Goal: Task Accomplishment & Management: Manage account settings

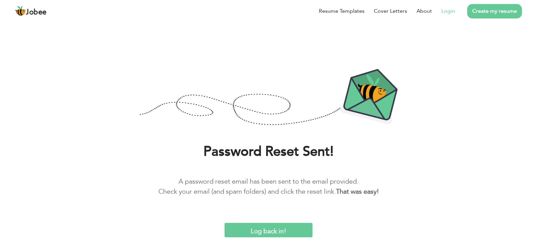
click at [442, 11] on link "Login" at bounding box center [448, 11] width 14 height 8
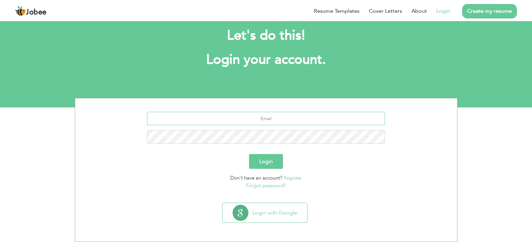
type input "tayyabasalamat436@gmail.com"
click at [272, 164] on button "Login" at bounding box center [266, 161] width 34 height 15
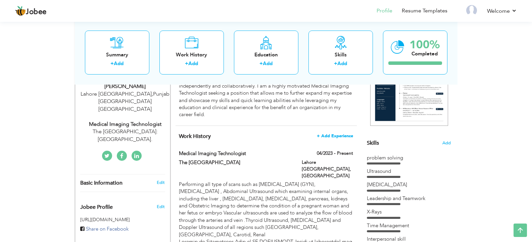
scroll to position [134, 0]
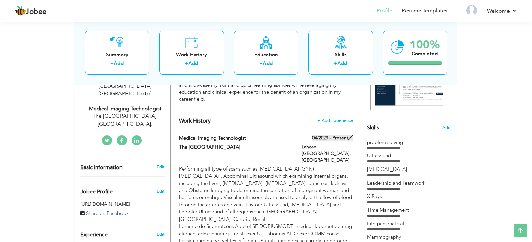
click at [329, 137] on label "04/2023 - Present" at bounding box center [332, 138] width 41 height 7
type input "Medical Imaging Technologist"
type input "The [GEOGRAPHIC_DATA]"
type input "04/2023"
type input "[GEOGRAPHIC_DATA]"
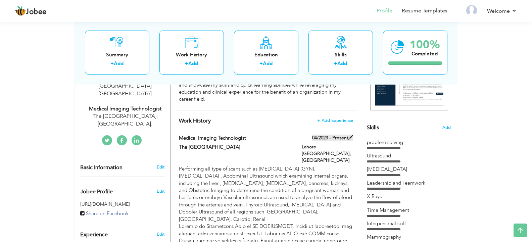
type input "Lahore [GEOGRAPHIC_DATA]"
checkbox input "true"
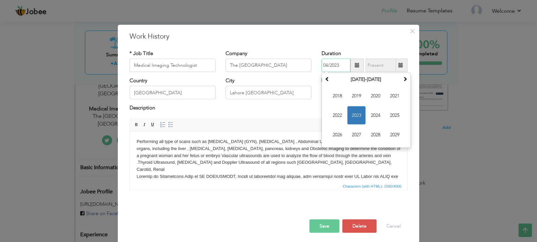
click at [341, 69] on input "04/2023" at bounding box center [336, 65] width 29 height 13
click at [352, 114] on span "2023" at bounding box center [356, 115] width 18 height 18
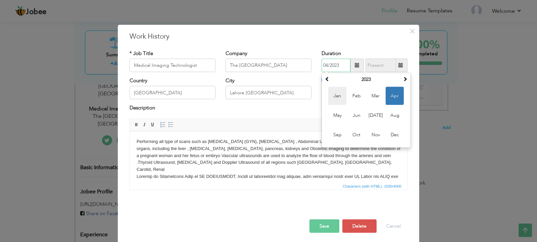
click at [337, 97] on span "Jan" at bounding box center [337, 96] width 18 height 18
type input "01/2023"
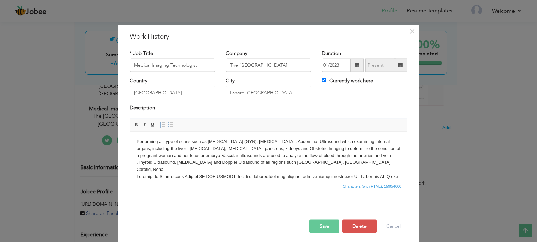
click at [331, 226] on button "Save" at bounding box center [325, 225] width 30 height 13
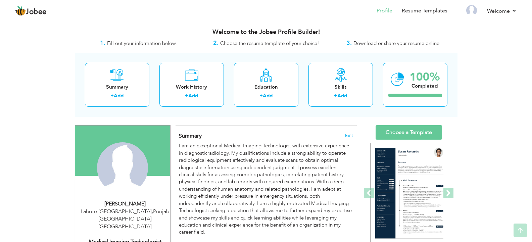
scroll to position [0, 0]
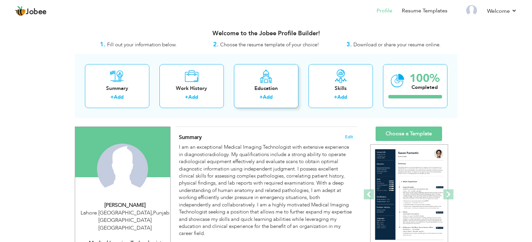
click at [259, 99] on label "+" at bounding box center [260, 97] width 3 height 7
radio input "true"
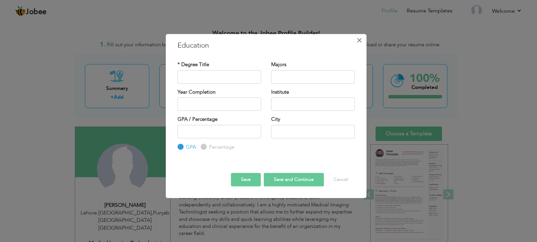
click at [363, 42] on button "×" at bounding box center [359, 40] width 11 height 11
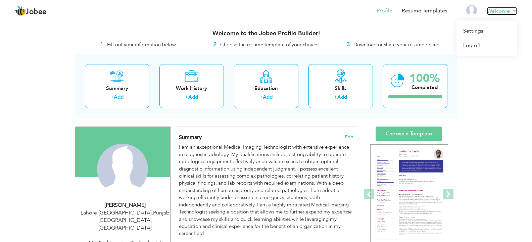
click at [512, 11] on link "Welcome" at bounding box center [502, 11] width 30 height 8
click at [477, 46] on link "Log off" at bounding box center [487, 45] width 60 height 14
